Goal: Task Accomplishment & Management: Manage account settings

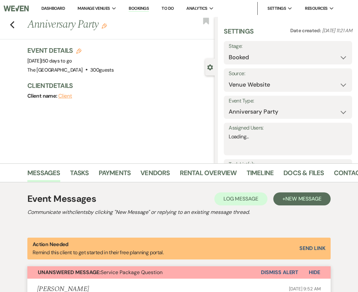
select select "5"
select select "17"
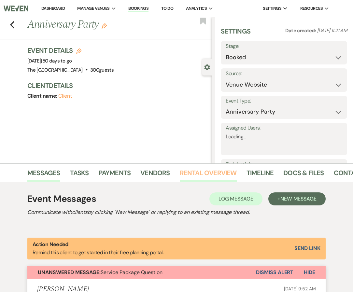
click at [199, 173] on link "Rental Overview" at bounding box center [208, 175] width 57 height 14
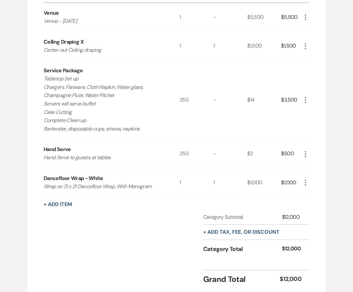
scroll to position [261, 0]
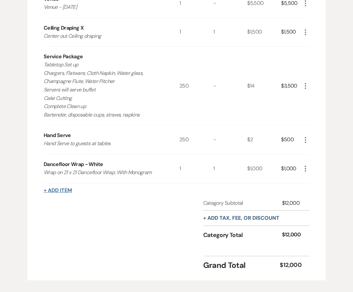
click at [61, 191] on button "+ Add Item" at bounding box center [58, 190] width 28 height 5
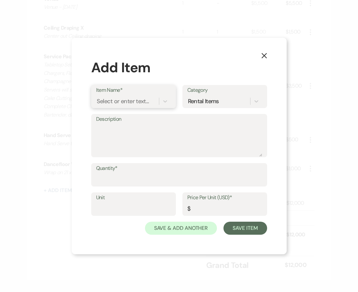
click at [112, 103] on div "Select or enter text..." at bounding box center [123, 101] width 52 height 9
type input "Gold Flatware"
click at [117, 118] on div "+ Add "Gold Flatware"" at bounding box center [133, 117] width 75 height 13
click at [112, 126] on textarea "Description" at bounding box center [179, 140] width 166 height 33
type textarea "F"
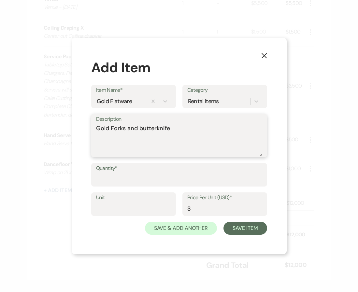
type textarea "Gold Forks and butterknife"
click at [120, 178] on input "Quantity*" at bounding box center [179, 179] width 166 height 13
drag, startPoint x: 98, startPoint y: 179, endPoint x: 92, endPoint y: 179, distance: 6.2
click at [92, 179] on div "Quantity* 200" at bounding box center [179, 174] width 176 height 23
type input "400"
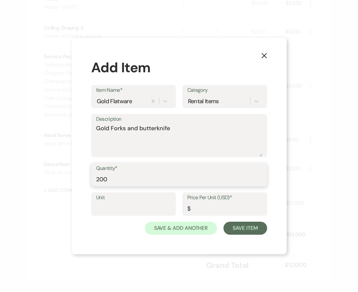
click at [196, 209] on input "Price Per Unit (USD)*" at bounding box center [224, 209] width 75 height 13
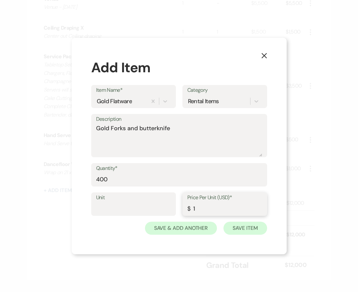
type input "1"
click at [241, 230] on button "Save Item" at bounding box center [244, 228] width 43 height 13
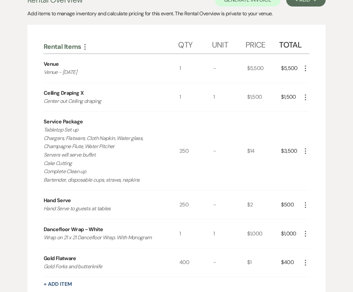
scroll to position [228, 0]
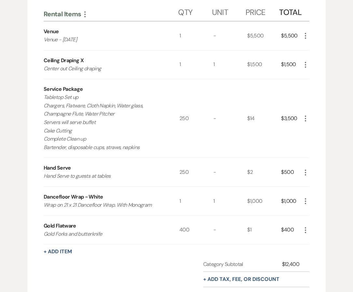
click at [305, 230] on icon "More" at bounding box center [306, 230] width 8 height 8
click at [309, 242] on icon "Pencil" at bounding box center [311, 243] width 4 height 5
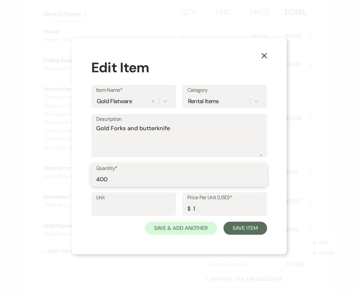
drag, startPoint x: 110, startPoint y: 181, endPoint x: 69, endPoint y: 174, distance: 41.2
click at [69, 174] on div "X Edit Item Item Name* Gold Flatware Category Rental Items Description Gold For…" at bounding box center [179, 146] width 358 height 292
type input "500"
click at [256, 231] on button "Save Item" at bounding box center [244, 228] width 43 height 13
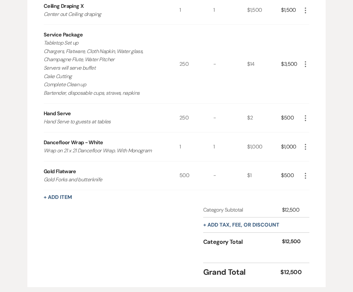
scroll to position [293, 0]
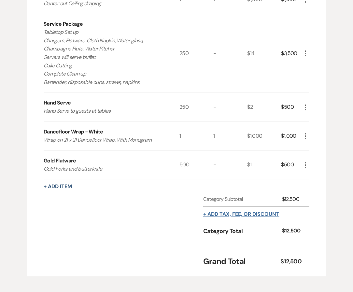
click at [253, 216] on button "+ Add tax, fee, or discount" at bounding box center [241, 214] width 76 height 5
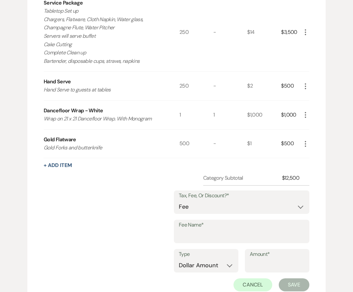
scroll to position [326, 0]
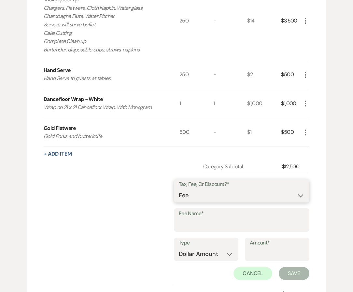
click at [246, 196] on select "Fee Discount Tax" at bounding box center [242, 195] width 126 height 13
click at [203, 198] on select "Fee Discount Tax" at bounding box center [242, 195] width 126 height 13
select select "2"
click at [184, 189] on select "Fee Discount Tax" at bounding box center [242, 195] width 126 height 13
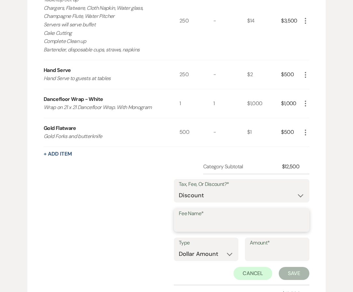
click at [204, 223] on input "Fee Name*" at bounding box center [242, 225] width 126 height 13
type input "S"
type input "P"
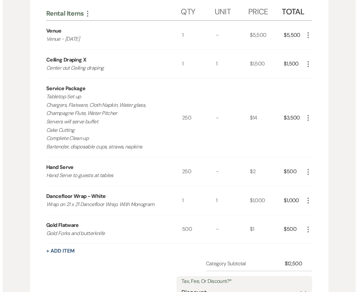
scroll to position [228, 0]
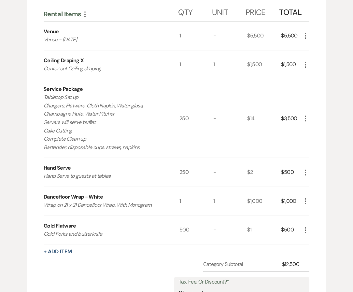
click at [306, 118] on icon "More" at bounding box center [306, 119] width 8 height 8
click at [312, 131] on icon "Pencil" at bounding box center [311, 131] width 4 height 5
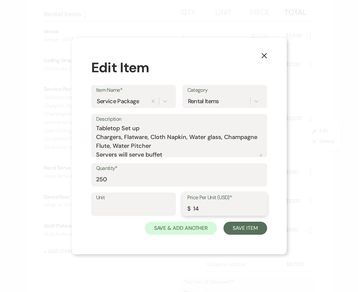
click at [194, 211] on input "14" at bounding box center [224, 209] width 75 height 13
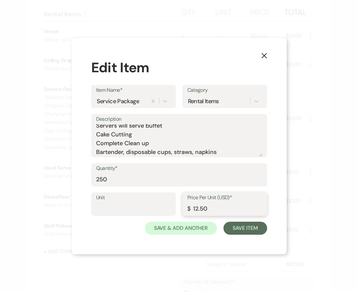
scroll to position [0, 0]
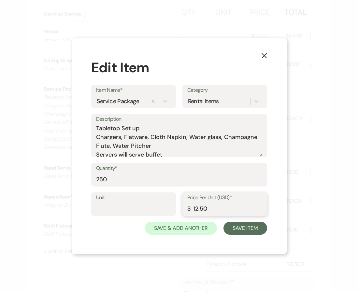
type input "12.50"
drag, startPoint x: 188, startPoint y: 137, endPoint x: 95, endPoint y: 137, distance: 93.2
click at [95, 137] on div "Description Tabletop Set up Chargers, Flatware, Cloth Napkin, Water glass, Cham…" at bounding box center [179, 135] width 176 height 43
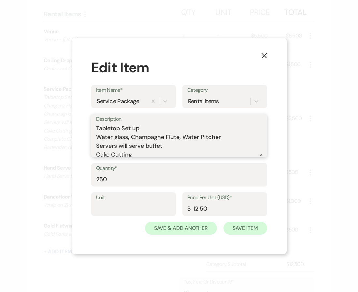
type textarea "Tabletop Set up Water glass, Champagne Flute, Water Pitcher Servers will serve …"
click at [228, 227] on button "Save Item" at bounding box center [244, 228] width 43 height 13
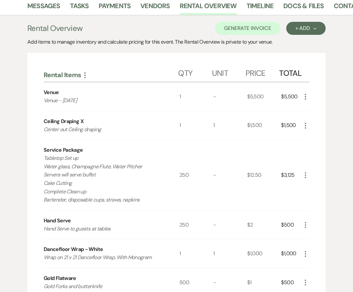
scroll to position [65, 0]
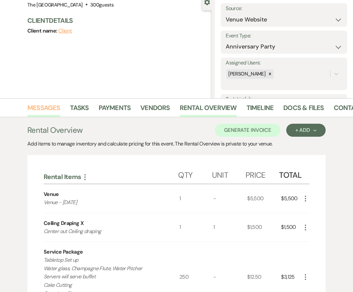
click at [46, 107] on link "Messages" at bounding box center [43, 110] width 33 height 14
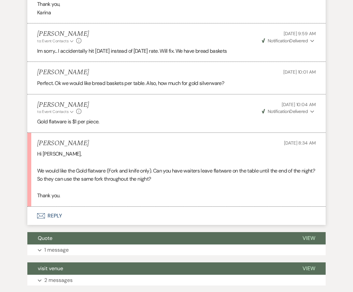
scroll to position [345, 0]
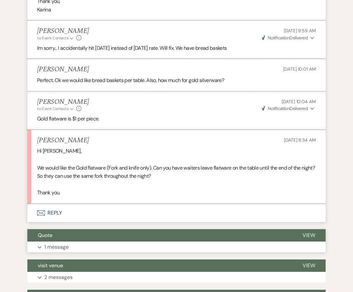
click at [308, 236] on span "View" at bounding box center [309, 235] width 13 height 7
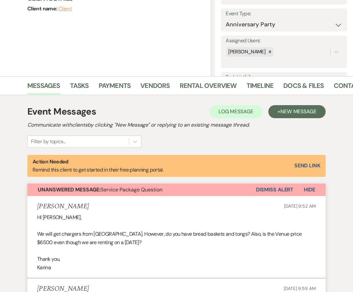
scroll to position [85, 0]
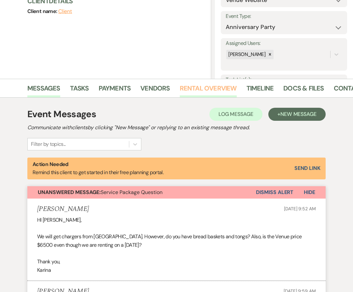
click at [185, 96] on link "Rental Overview" at bounding box center [208, 90] width 57 height 14
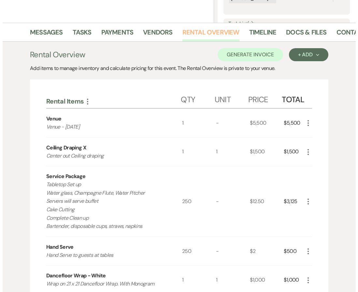
scroll to position [215, 0]
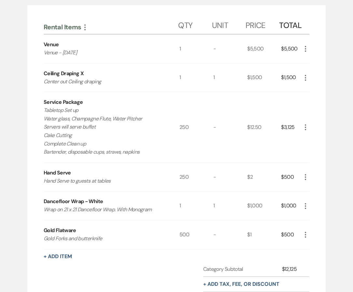
click at [303, 127] on icon "More" at bounding box center [306, 127] width 8 height 8
click at [319, 141] on button "Pencil Edit" at bounding box center [319, 140] width 34 height 10
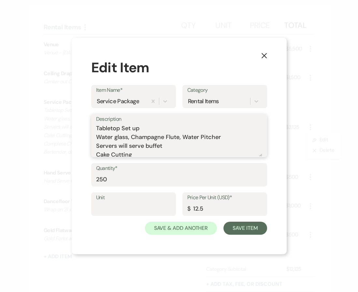
click at [152, 126] on textarea "Tabletop Set up Water glass, Champagne Flute, Water Pitcher Servers will serve …" at bounding box center [179, 140] width 166 height 33
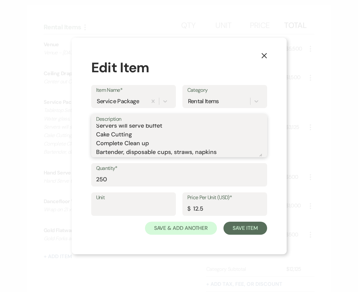
click at [232, 152] on textarea "Tabletop Set up Water glass, Champagne Flute, Water Pitcher Servers will serve …" at bounding box center [179, 140] width 166 height 33
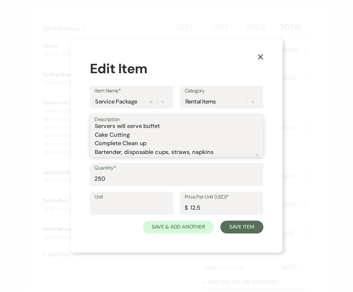
scroll to position [28, 0]
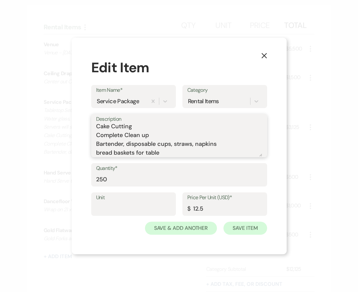
type textarea "Tabletop Set up Water glass, Champagne Flute, Water Pitcher Servers will serve …"
click at [253, 227] on button "Save Item" at bounding box center [244, 228] width 43 height 13
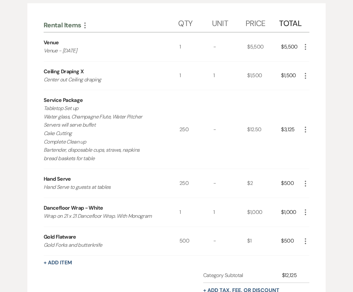
scroll to position [150, 0]
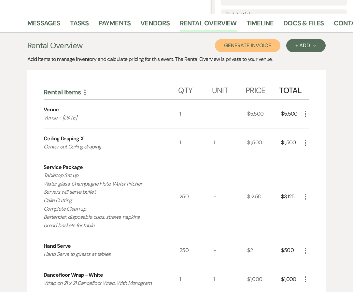
click at [257, 46] on button "Generate Invoice" at bounding box center [247, 45] width 65 height 13
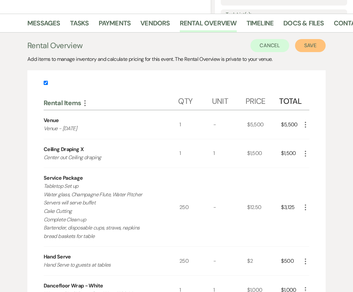
click at [304, 45] on button "Save" at bounding box center [310, 45] width 31 height 13
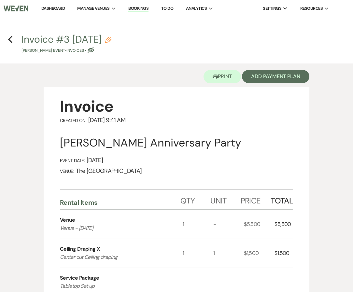
click at [111, 38] on use "button" at bounding box center [108, 40] width 7 height 7
select select "22"
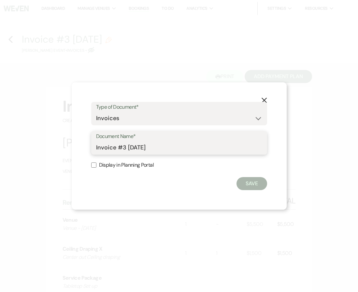
drag, startPoint x: 125, startPoint y: 148, endPoint x: 172, endPoint y: 148, distance: 46.6
click at [172, 148] on input "Invoice #3 8-13-2025" at bounding box center [179, 147] width 166 height 13
type input "Invoice #3"
click at [246, 186] on button "Save" at bounding box center [251, 183] width 31 height 13
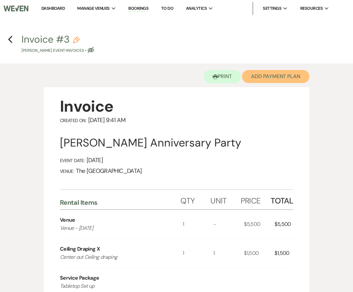
click at [256, 79] on button "Add Payment Plan" at bounding box center [275, 76] width 67 height 13
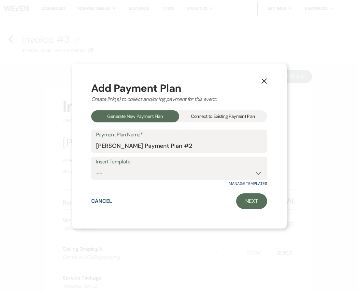
click at [235, 114] on div "Connect to Existing Payment Plan" at bounding box center [223, 116] width 88 height 12
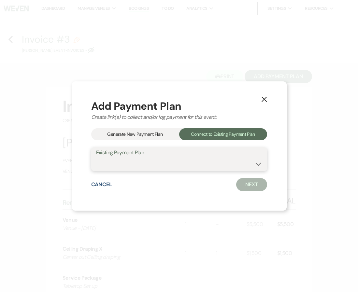
drag, startPoint x: 142, startPoint y: 161, endPoint x: 140, endPoint y: 165, distance: 4.2
click at [142, 161] on select "Venue 10/18/25" at bounding box center [179, 164] width 166 height 13
select select "18387"
click at [96, 158] on select "Venue 10/18/25" at bounding box center [179, 164] width 166 height 13
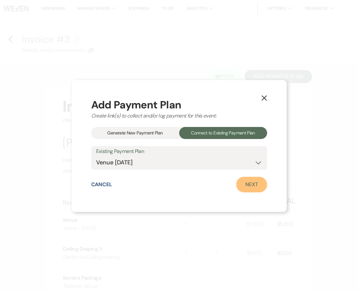
click at [258, 187] on link "Next" at bounding box center [251, 185] width 31 height 16
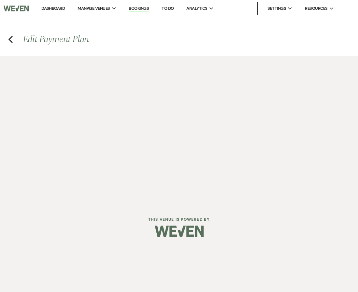
select select "27341"
select select "1"
select select "2"
select select "percentage"
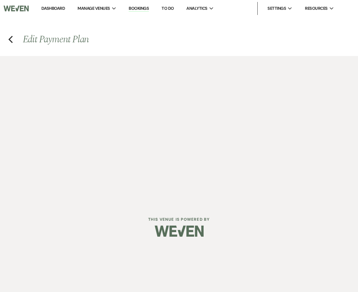
select select "client"
select select "weekly"
select select "weeks"
select select "complete"
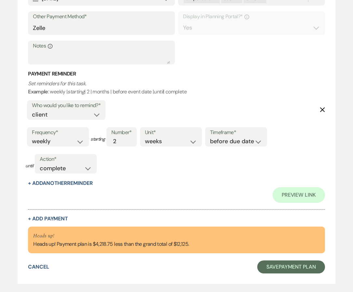
scroll to position [784, 0]
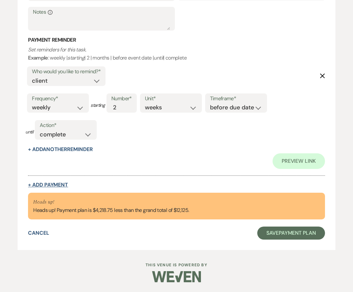
click at [55, 185] on button "+ Add Payment" at bounding box center [48, 184] width 40 height 5
select select "2"
select select "percentage"
select select "true"
select select "client"
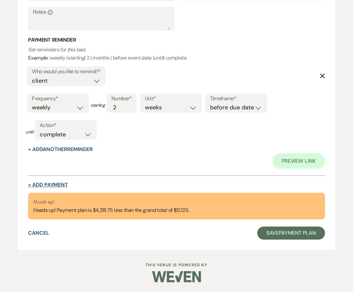
select select "weeks"
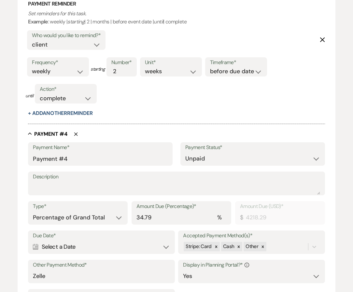
scroll to position [850, 0]
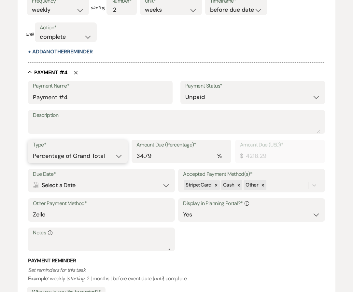
click at [116, 156] on select "Dollar Amount Percentage of Grand Total" at bounding box center [78, 156] width 90 height 13
select select "flat"
click at [33, 150] on select "Dollar Amount Percentage of Grand Total" at bounding box center [78, 156] width 90 height 13
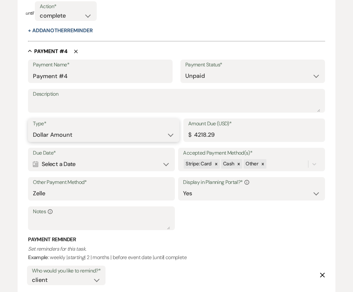
scroll to position [883, 0]
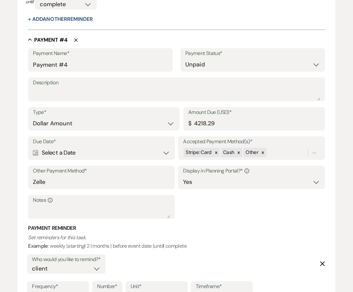
click at [168, 152] on div "Calendar Select a Date Expand" at bounding box center [101, 153] width 137 height 13
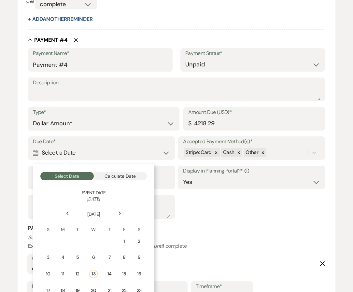
click at [119, 213] on icon "Next" at bounding box center [119, 213] width 3 height 4
click at [96, 243] on div "3" at bounding box center [94, 241] width 6 height 7
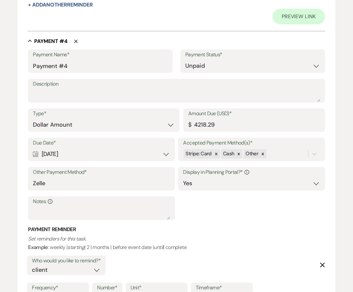
scroll to position [928, 0]
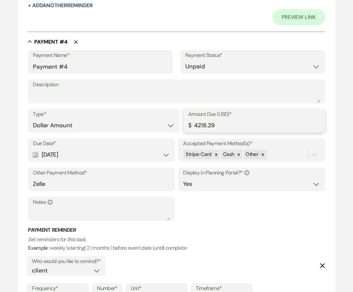
drag, startPoint x: 218, startPoint y: 126, endPoint x: 178, endPoint y: 125, distance: 40.1
click at [178, 125] on div "Type* Dollar Amount Percentage of Grand Total Amount Due (USD)* $ 4218.29" at bounding box center [176, 123] width 297 height 29
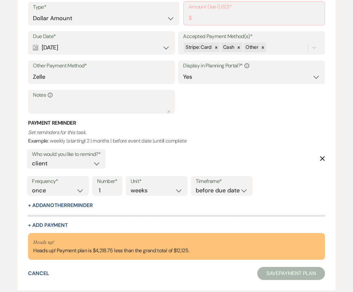
scroll to position [994, 0]
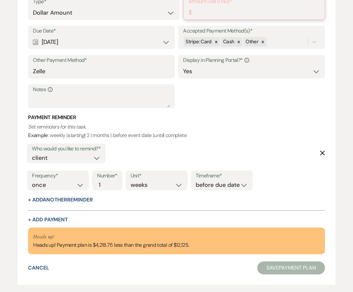
click at [220, 10] on input "Amount Due (USD)*" at bounding box center [254, 12] width 131 height 13
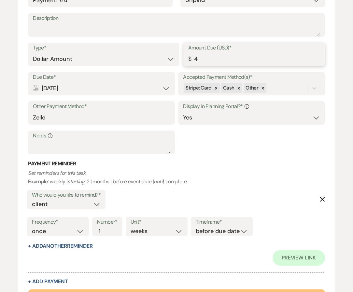
scroll to position [1040, 0]
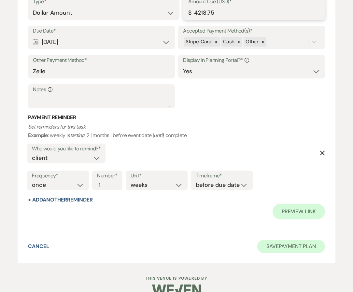
type input "4218.75"
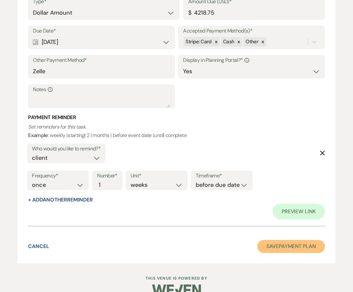
click at [293, 250] on button "Save Payment Plan" at bounding box center [291, 246] width 68 height 13
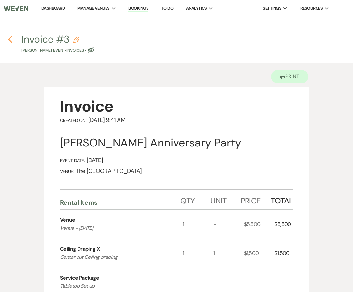
click at [12, 38] on icon "Previous" at bounding box center [10, 40] width 5 height 8
select select "5"
select select "17"
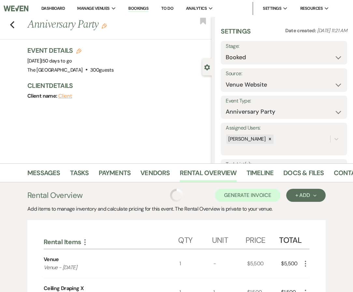
scroll to position [150, 0]
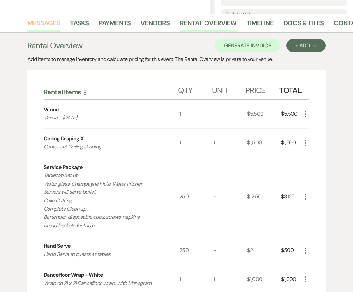
click at [44, 22] on link "Messages" at bounding box center [43, 25] width 33 height 14
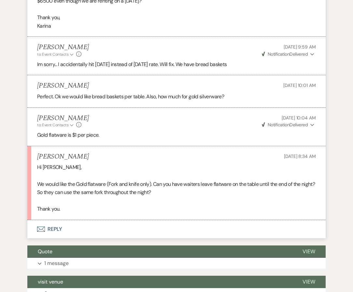
scroll to position [345, 0]
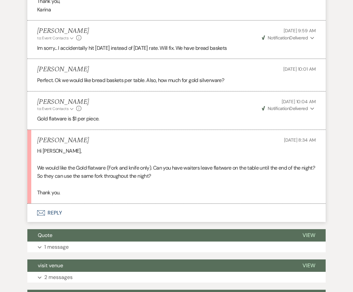
click at [60, 213] on button "Envelope Reply" at bounding box center [176, 213] width 298 height 18
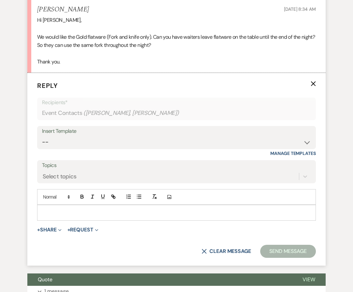
scroll to position [482, 0]
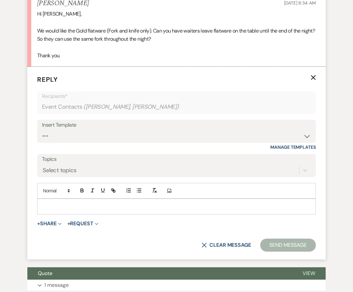
click at [55, 209] on p at bounding box center [176, 206] width 268 height 7
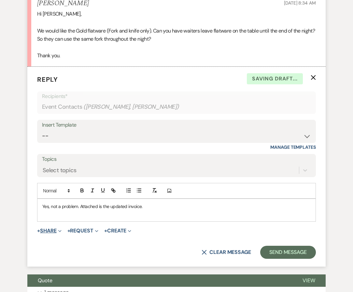
click at [57, 233] on button "+ Share Expand" at bounding box center [49, 230] width 24 height 5
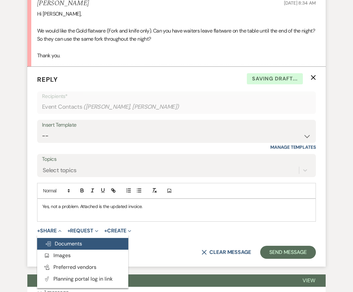
click at [58, 242] on span "Doc Upload Documents" at bounding box center [63, 243] width 37 height 7
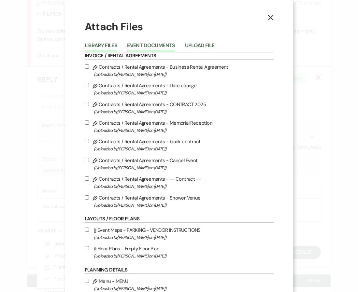
click at [150, 47] on button "Event Documents" at bounding box center [151, 47] width 48 height 9
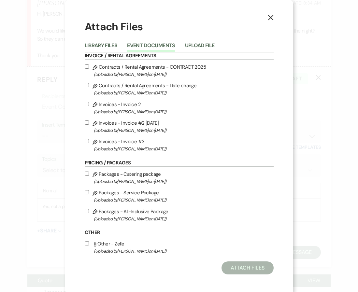
click at [85, 140] on input "Pencil Invoices - Invoice #3 (Uploaded by Irene Forbis on Aug 13th, 2025 )" at bounding box center [87, 141] width 4 height 4
checkbox input "true"
click at [256, 269] on button "Attach Files" at bounding box center [248, 268] width 52 height 13
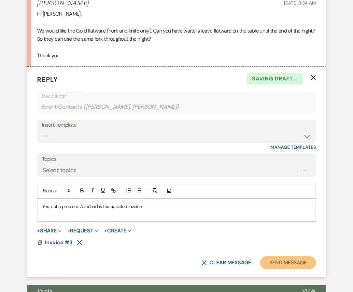
click at [276, 263] on button "Send Message" at bounding box center [288, 262] width 56 height 13
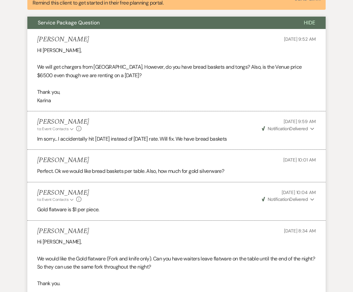
scroll to position [0, 0]
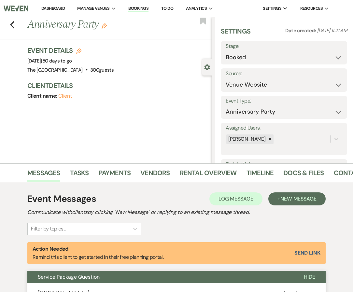
click at [57, 6] on link "Dashboard" at bounding box center [52, 9] width 23 height 6
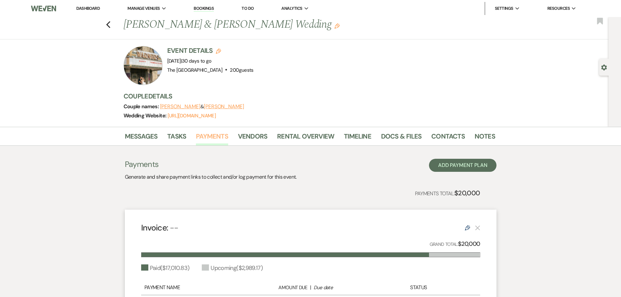
click at [209, 134] on link "Payments" at bounding box center [212, 138] width 32 height 14
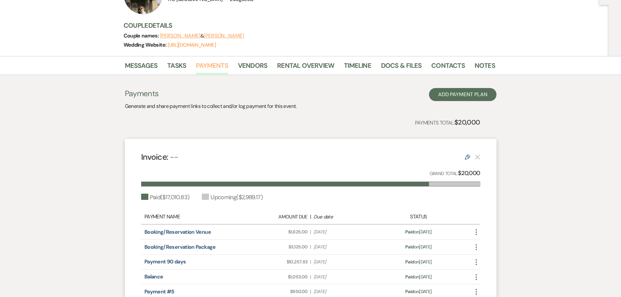
scroll to position [65, 0]
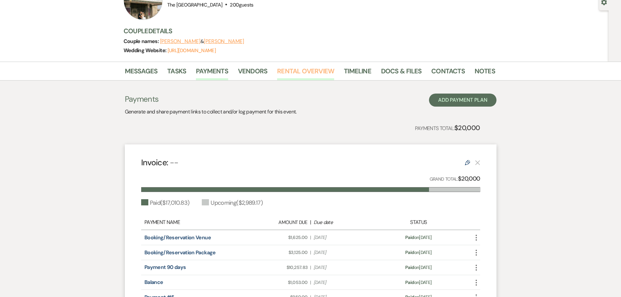
click at [324, 74] on link "Rental Overview" at bounding box center [305, 73] width 57 height 14
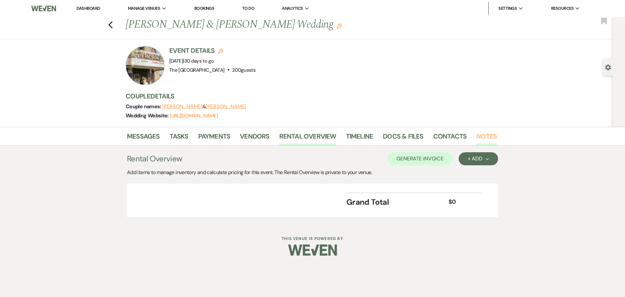
click at [483, 136] on link "Notes" at bounding box center [487, 138] width 21 height 14
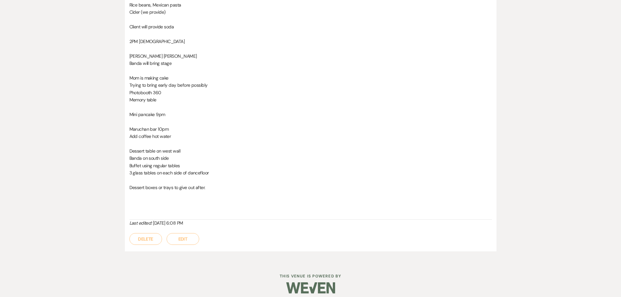
scroll to position [268, 0]
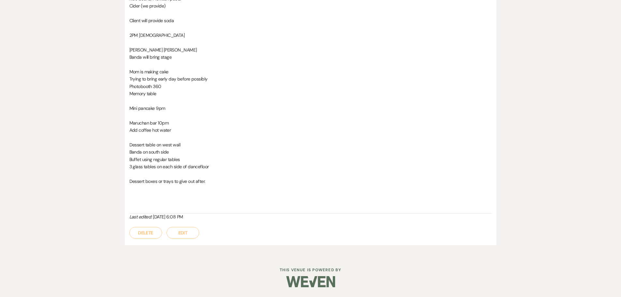
click at [182, 236] on button "Edit" at bounding box center [182, 233] width 33 height 12
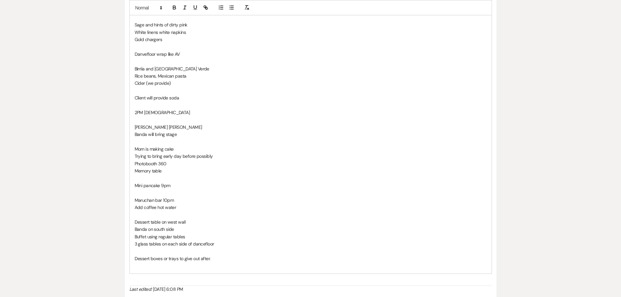
scroll to position [282, 0]
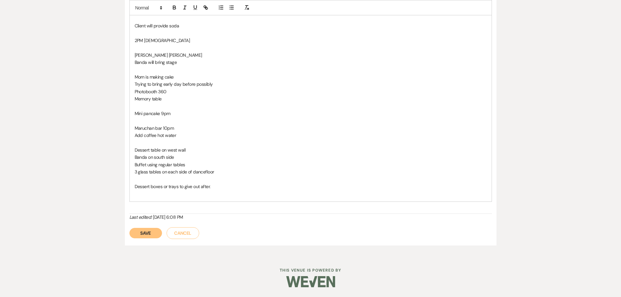
click at [236, 184] on p "Dessert boxes or trays to give out after." at bounding box center [311, 186] width 352 height 7
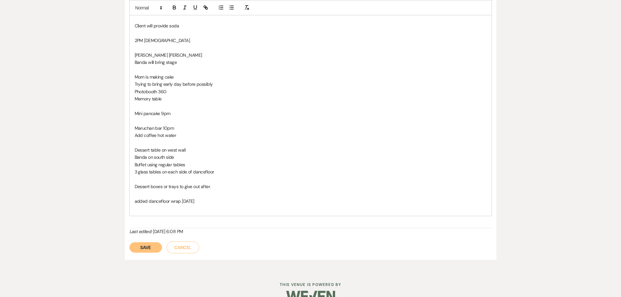
click at [152, 245] on button "Save" at bounding box center [145, 247] width 33 height 10
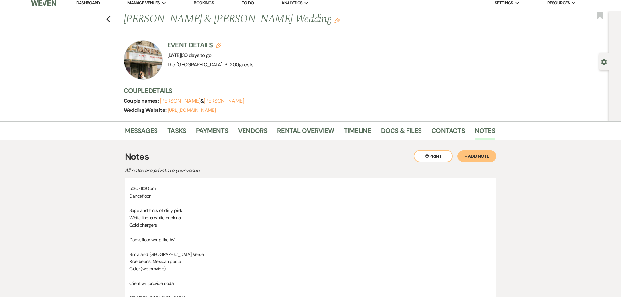
scroll to position [0, 0]
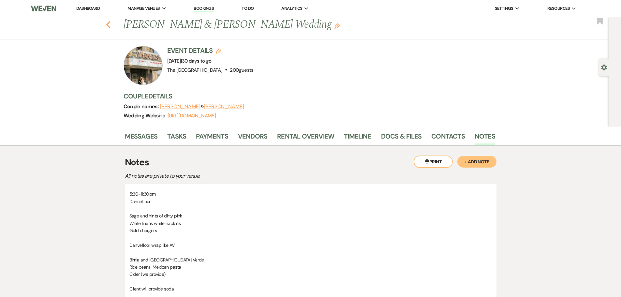
click at [110, 23] on use "button" at bounding box center [108, 24] width 4 height 7
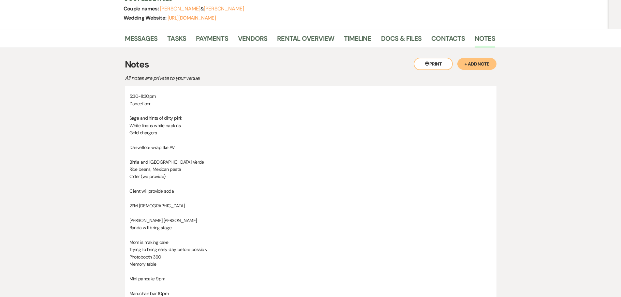
scroll to position [45, 0]
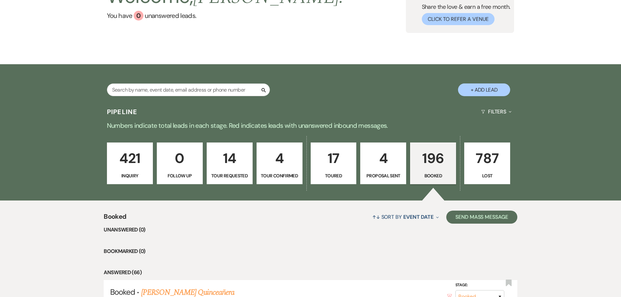
drag, startPoint x: 430, startPoint y: 180, endPoint x: 427, endPoint y: 194, distance: 13.9
click at [427, 192] on div "421 Inquiry 0 Follow Up 14 Tour Requested 4 Tour Confirmed 17 Toured 4 Proposal…" at bounding box center [310, 168] width 469 height 66
click at [427, 184] on link "196 Booked" at bounding box center [433, 163] width 46 height 42
click at [410, 142] on link "196 Booked" at bounding box center [433, 163] width 46 height 42
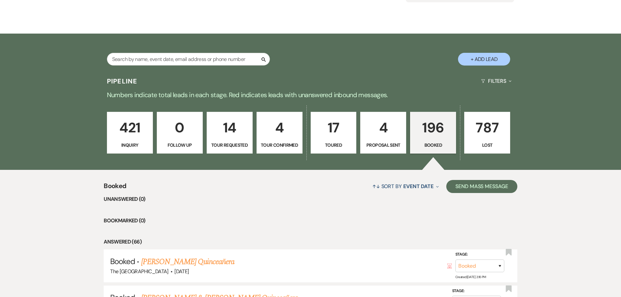
scroll to position [130, 0]
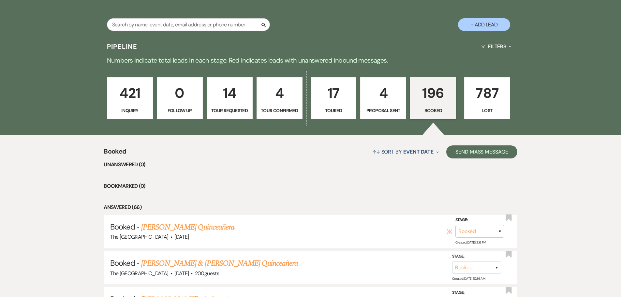
click at [427, 82] on link "196 Booked" at bounding box center [433, 98] width 46 height 42
click at [430, 103] on p "196" at bounding box center [432, 93] width 37 height 22
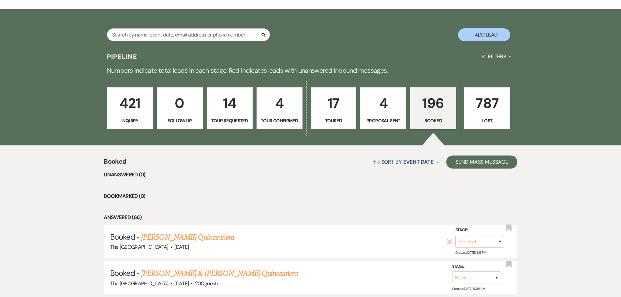
scroll to position [33, 0]
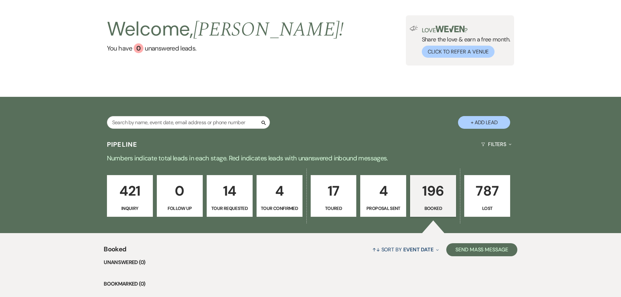
click at [432, 206] on p "Booked" at bounding box center [432, 208] width 37 height 7
click at [194, 119] on input "text" at bounding box center [188, 122] width 163 height 13
type input "[PERSON_NAME]"
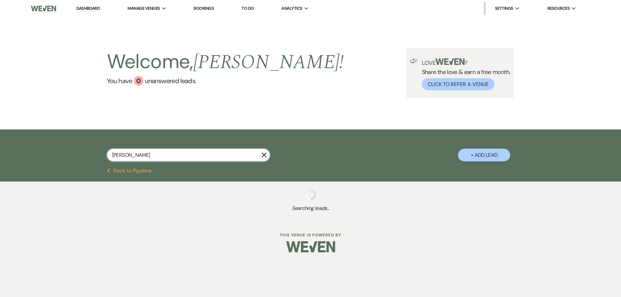
select select "8"
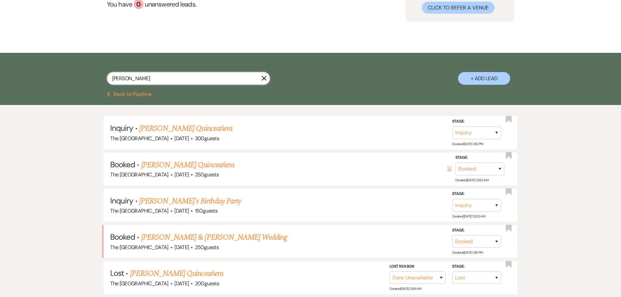
scroll to position [98, 0]
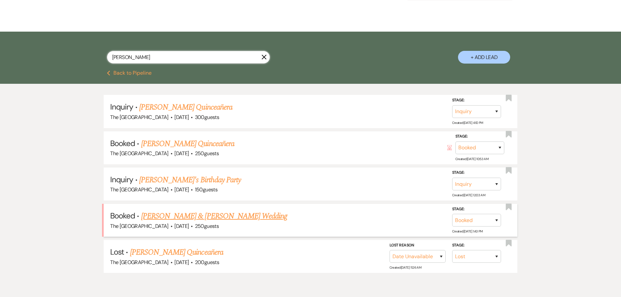
type input "[PERSON_NAME]"
click at [224, 213] on link "[PERSON_NAME] & [PERSON_NAME] Wedding" at bounding box center [214, 216] width 146 height 12
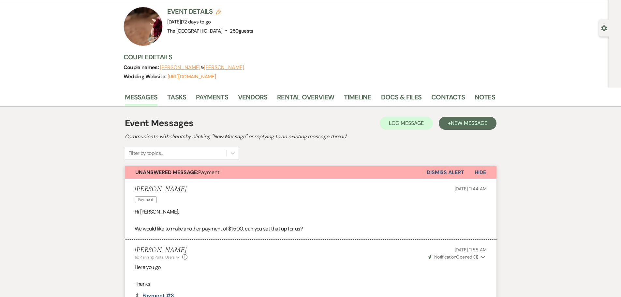
scroll to position [37, 0]
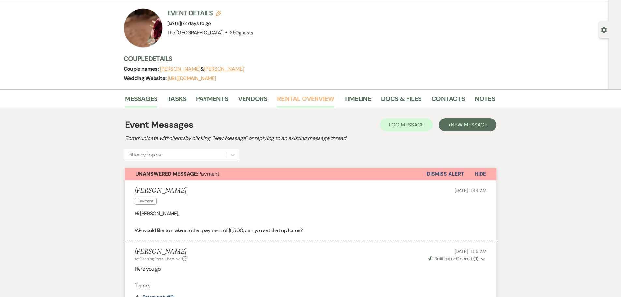
click at [305, 99] on link "Rental Overview" at bounding box center [305, 100] width 57 height 14
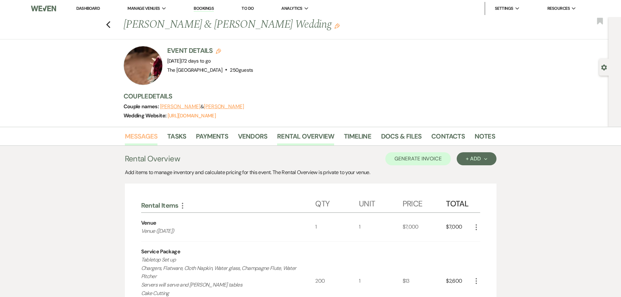
click at [149, 138] on link "Messages" at bounding box center [141, 138] width 33 height 14
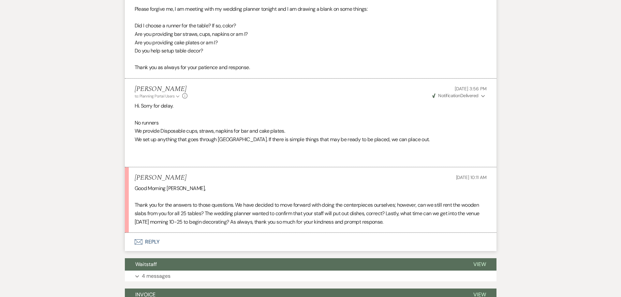
scroll to position [423, 0]
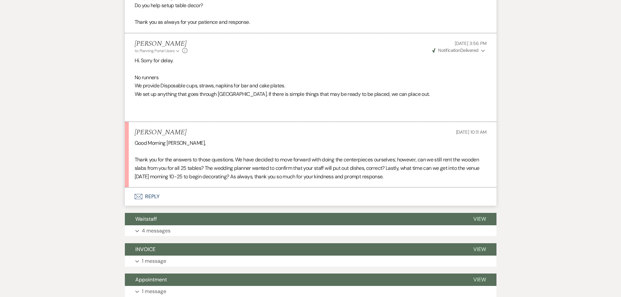
click at [157, 195] on button "Envelope Reply" at bounding box center [310, 196] width 371 height 18
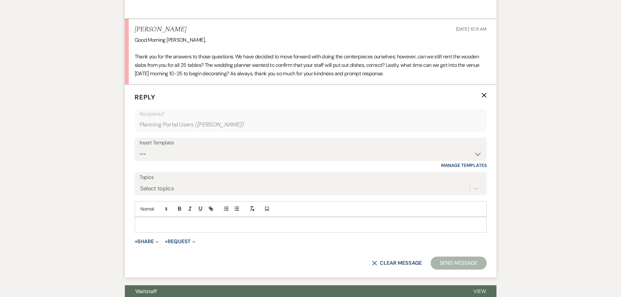
scroll to position [530, 0]
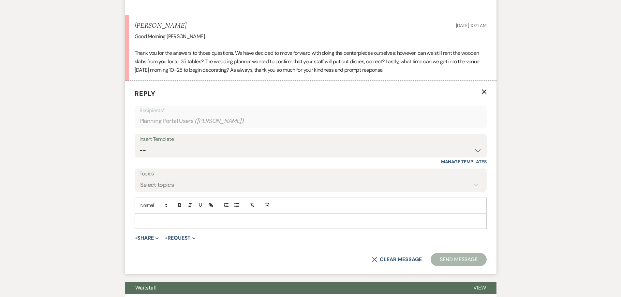
click at [158, 223] on p at bounding box center [310, 220] width 341 height 7
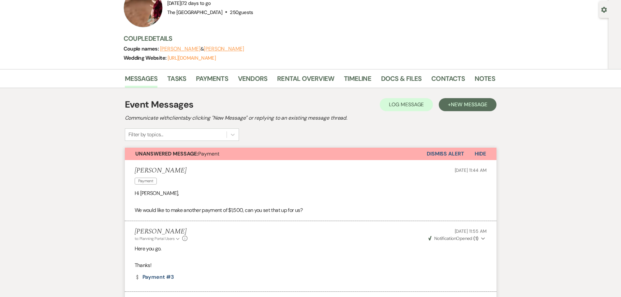
scroll to position [0, 0]
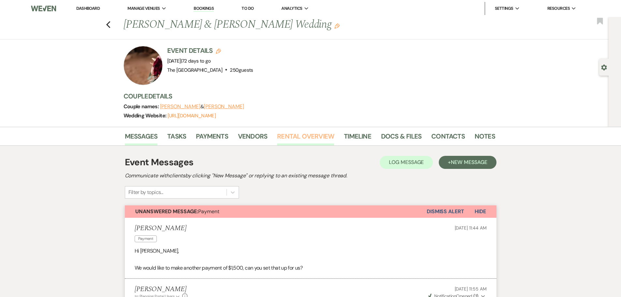
click at [287, 138] on link "Rental Overview" at bounding box center [305, 138] width 57 height 14
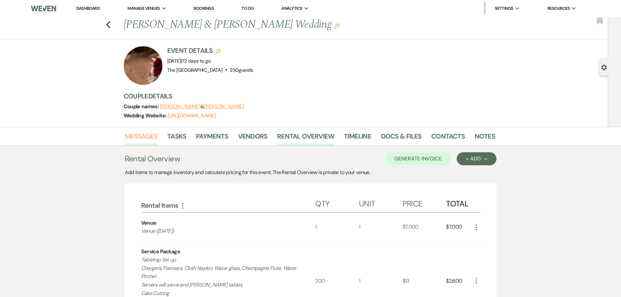
click at [134, 134] on link "Messages" at bounding box center [141, 138] width 33 height 14
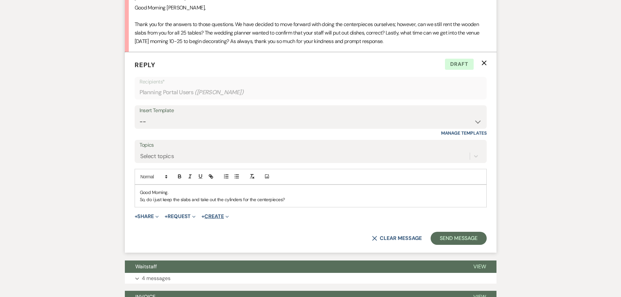
scroll to position [562, 0]
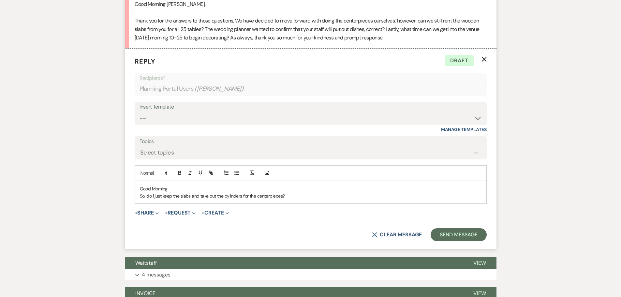
click at [314, 194] on p "So, do i just keep the slabs and take out the cylinders for the centerpieces?" at bounding box center [310, 195] width 341 height 7
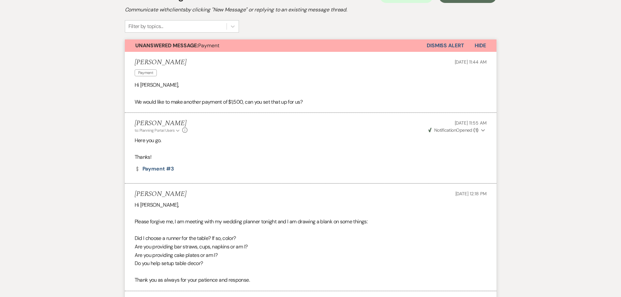
scroll to position [74, 0]
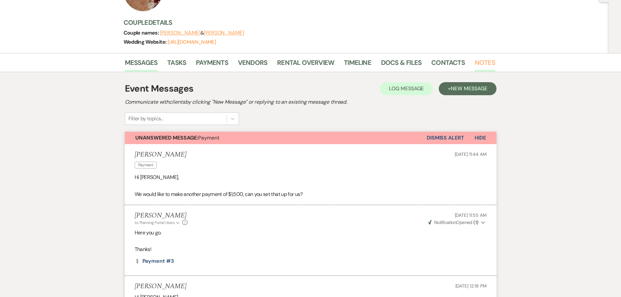
click at [486, 62] on link "Notes" at bounding box center [484, 64] width 21 height 14
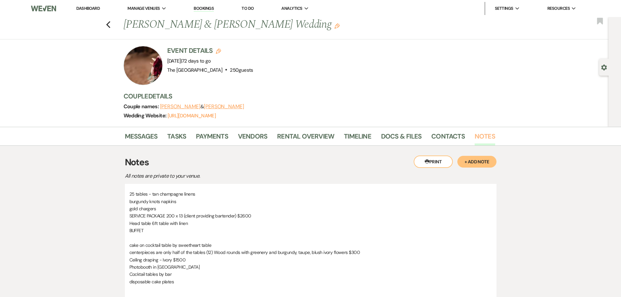
scroll to position [33, 0]
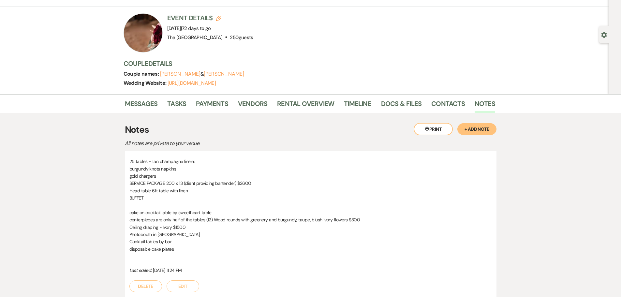
scroll to position [98, 0]
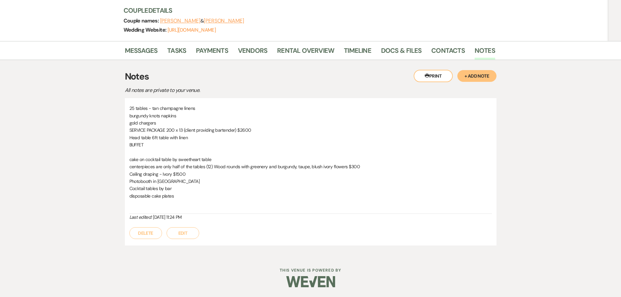
select select "8"
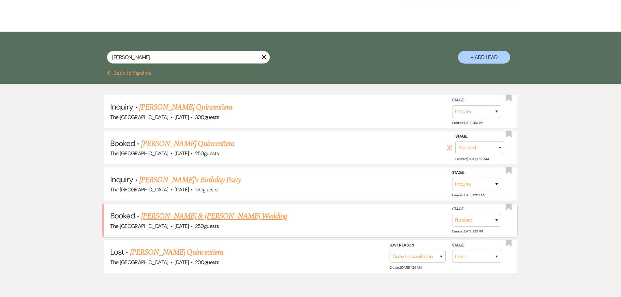
click at [236, 214] on link "[PERSON_NAME] & [PERSON_NAME] Wedding" at bounding box center [214, 216] width 146 height 12
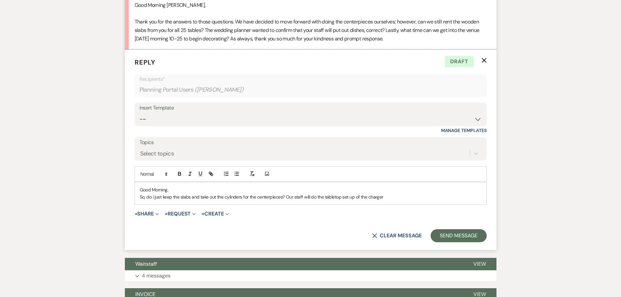
scroll to position [562, 0]
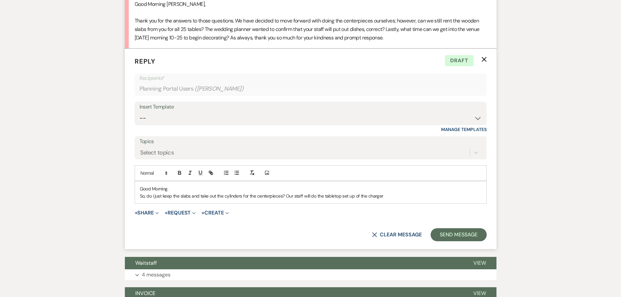
click at [397, 196] on p "So, do i just keep the slabs and take out the cylinders for the centerpieces? O…" at bounding box center [310, 195] width 341 height 7
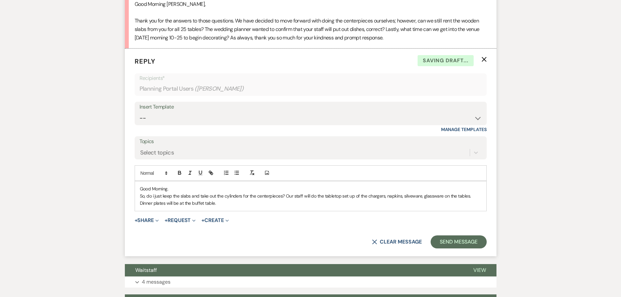
click at [410, 195] on p "So, do i just keep the slabs and take out the cylinders for the centerpieces? O…" at bounding box center [310, 199] width 341 height 15
click at [227, 207] on div "Good Morning. So, do i just keep the slabs and take out the cylinders for the c…" at bounding box center [310, 196] width 351 height 30
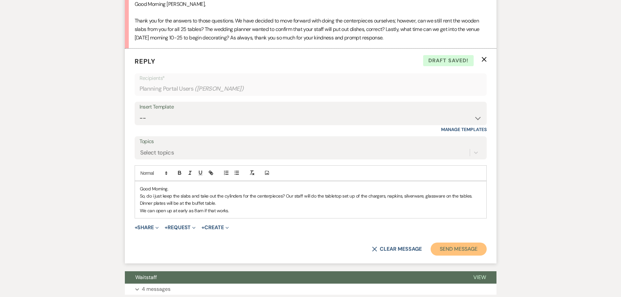
click at [466, 247] on button "Send Message" at bounding box center [458, 248] width 56 height 13
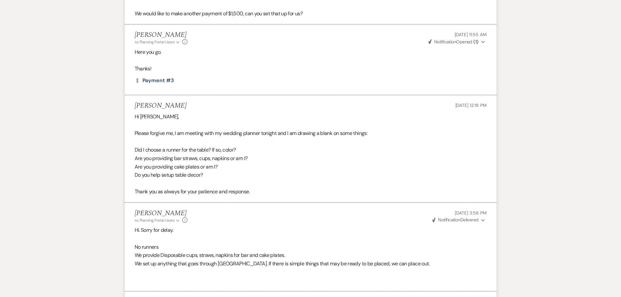
scroll to position [171, 0]
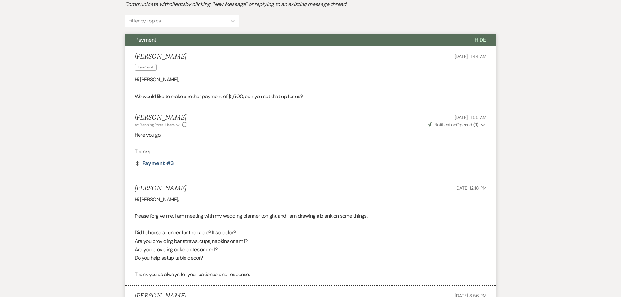
scroll to position [98, 0]
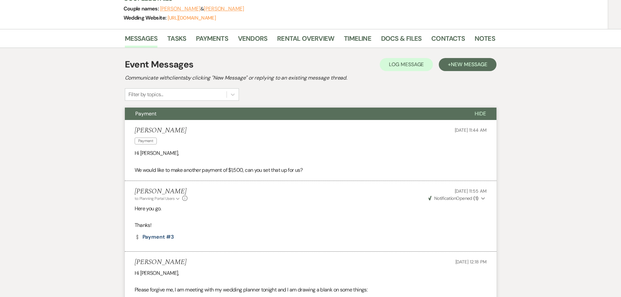
select select "8"
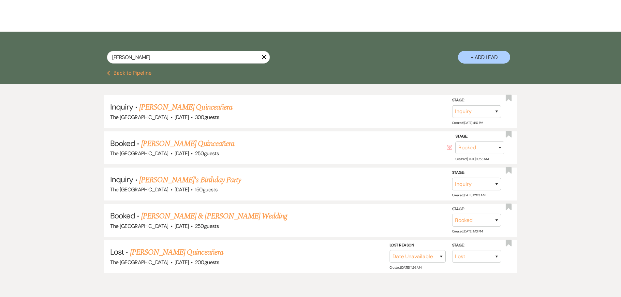
scroll to position [0, 0]
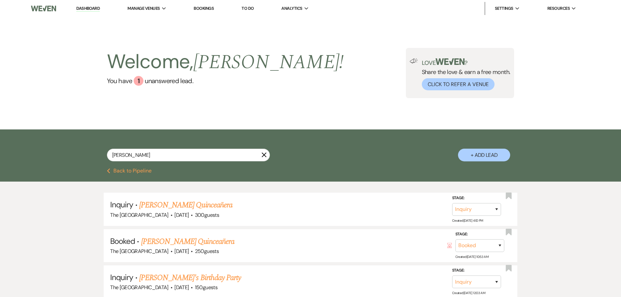
click at [85, 7] on link "Dashboard" at bounding box center [87, 9] width 23 height 6
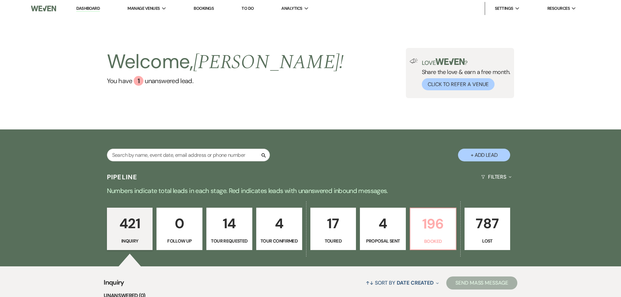
click at [433, 225] on p "196" at bounding box center [432, 224] width 37 height 22
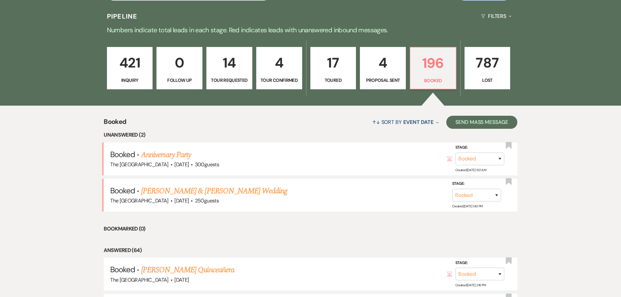
scroll to position [163, 0]
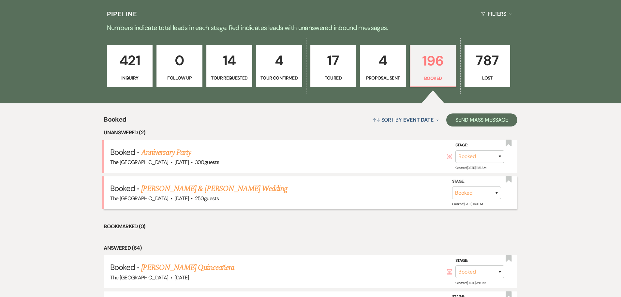
click at [210, 188] on link "[PERSON_NAME] & [PERSON_NAME] Wedding" at bounding box center [214, 189] width 146 height 12
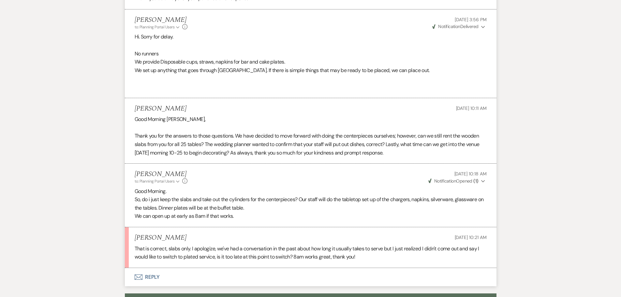
scroll to position [521, 0]
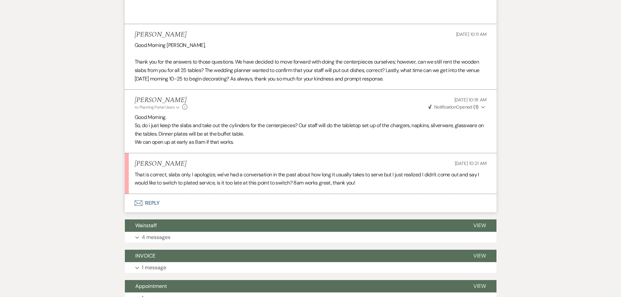
click at [148, 200] on button "Envelope Reply" at bounding box center [310, 203] width 371 height 18
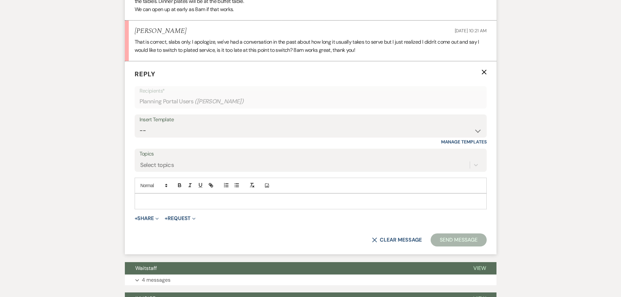
scroll to position [663, 0]
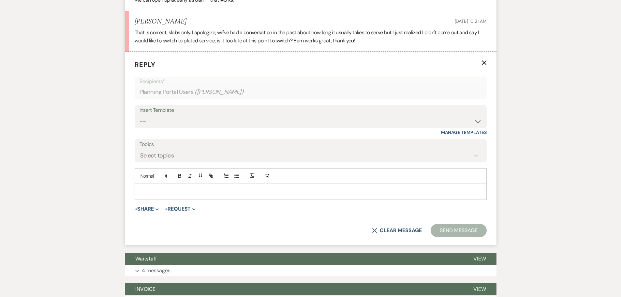
click at [160, 191] on p at bounding box center [310, 191] width 341 height 7
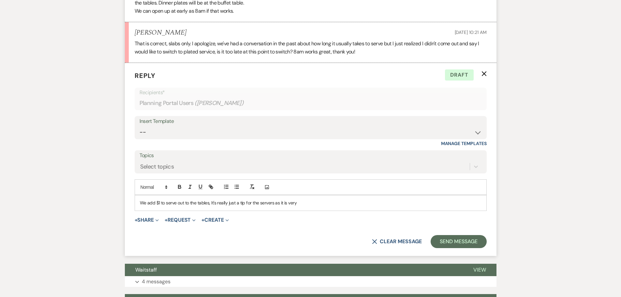
scroll to position [652, 0]
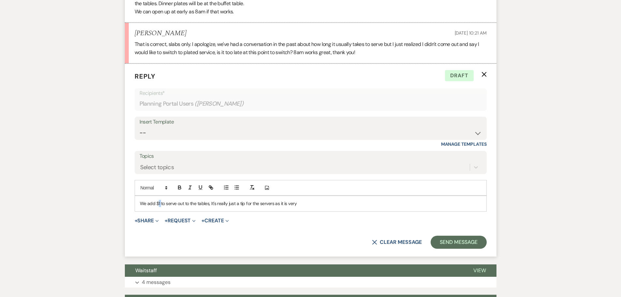
click at [158, 203] on p "We add $1 to serve out to the tables, It's really just a tip for the servers as…" at bounding box center [310, 203] width 341 height 7
click at [160, 203] on p "We add $2 to serve out to the tables, It's really just a tip for the servers as…" at bounding box center [310, 203] width 341 height 7
click at [310, 205] on p "We add $1 to serve out to the tables, It's really just a tip for the servers as…" at bounding box center [310, 203] width 341 height 7
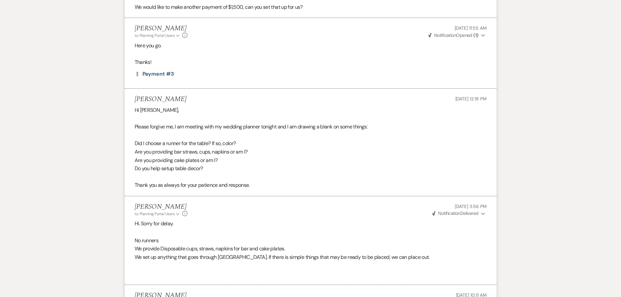
scroll to position [33, 0]
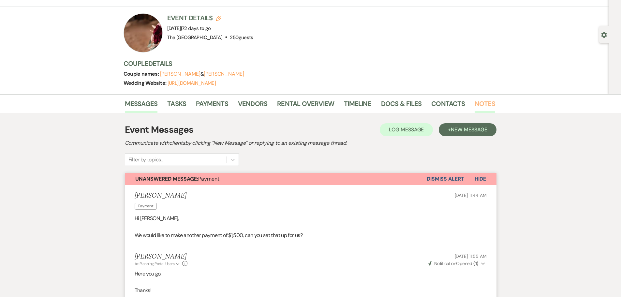
click at [481, 103] on link "Notes" at bounding box center [484, 105] width 21 height 14
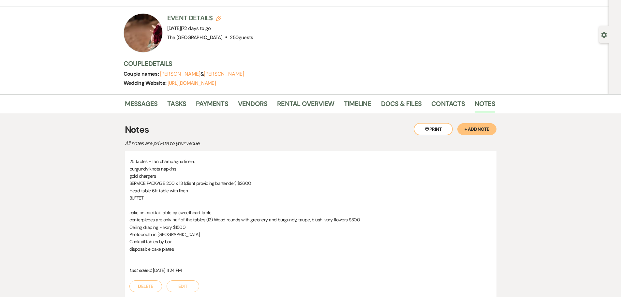
click at [160, 160] on p "25 tables - tan champagne linens" at bounding box center [310, 161] width 362 height 7
click at [184, 288] on button "Edit" at bounding box center [182, 286] width 33 height 12
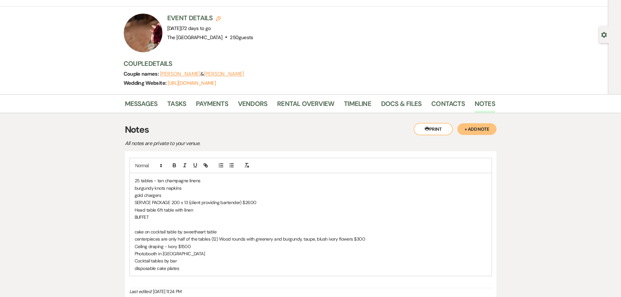
click at [164, 181] on p "25 tables - tan champagne linens" at bounding box center [311, 180] width 352 height 7
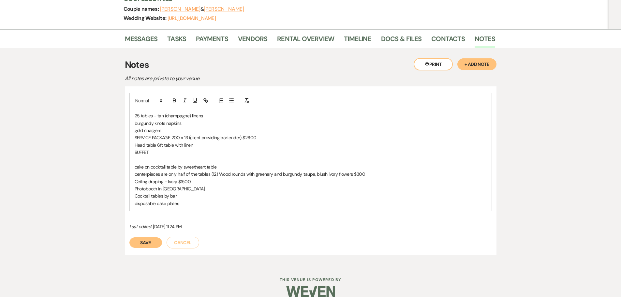
scroll to position [98, 0]
click at [152, 240] on button "Save" at bounding box center [145, 242] width 33 height 10
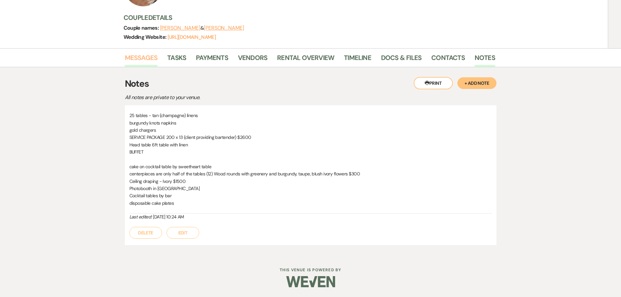
click at [152, 61] on link "Messages" at bounding box center [141, 59] width 33 height 14
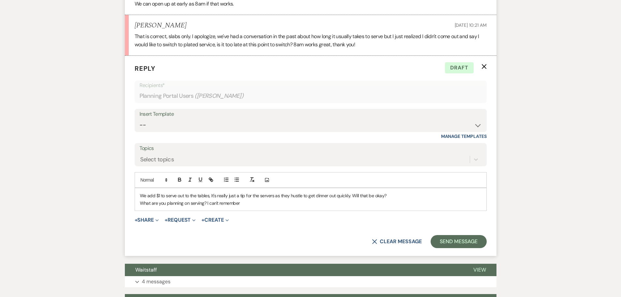
scroll to position [666, 0]
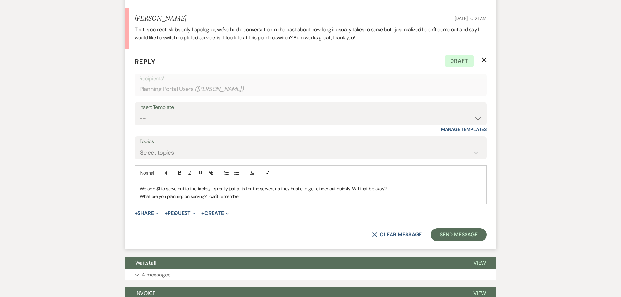
click at [247, 196] on p "What are you planning on serving? I can't remember" at bounding box center [310, 196] width 341 height 7
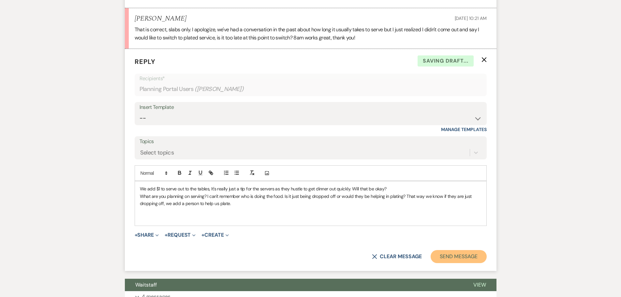
click at [461, 258] on button "Send Message" at bounding box center [458, 256] width 56 height 13
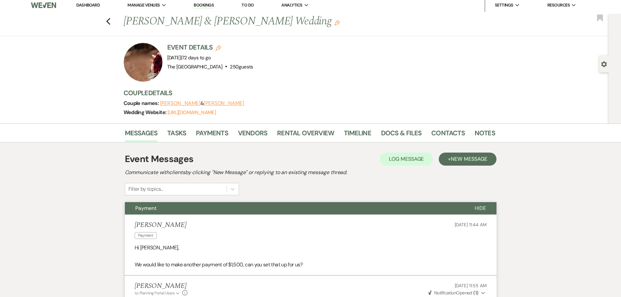
scroll to position [0, 0]
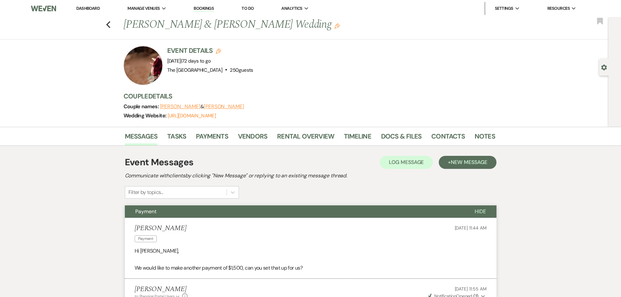
click at [93, 7] on link "Dashboard" at bounding box center [87, 9] width 23 height 6
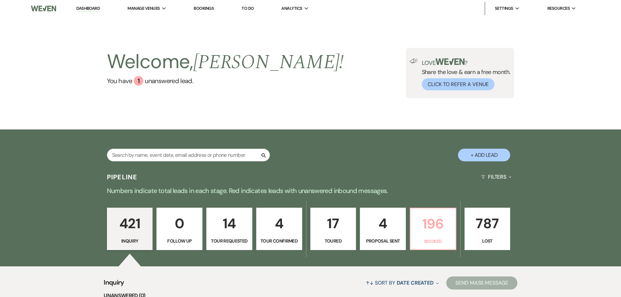
click at [432, 230] on p "196" at bounding box center [432, 224] width 37 height 22
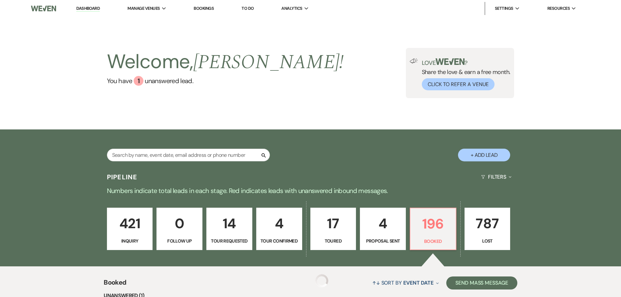
scroll to position [130, 0]
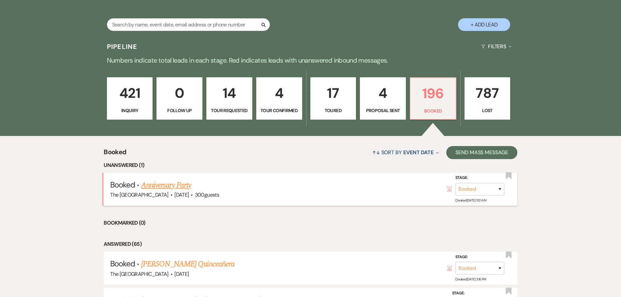
click at [178, 183] on link "Anniversary Party" at bounding box center [166, 185] width 50 height 12
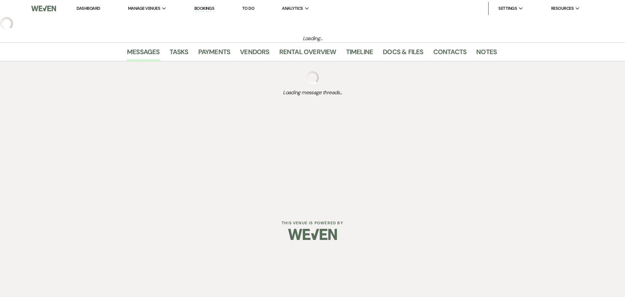
select select "5"
select select "17"
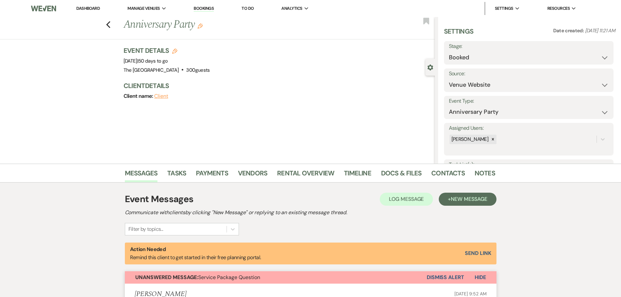
scroll to position [65, 0]
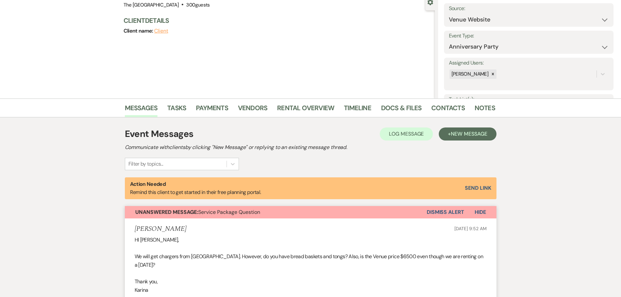
click at [440, 210] on button "Dismiss Alert" at bounding box center [444, 212] width 37 height 12
